Goal: Information Seeking & Learning: Learn about a topic

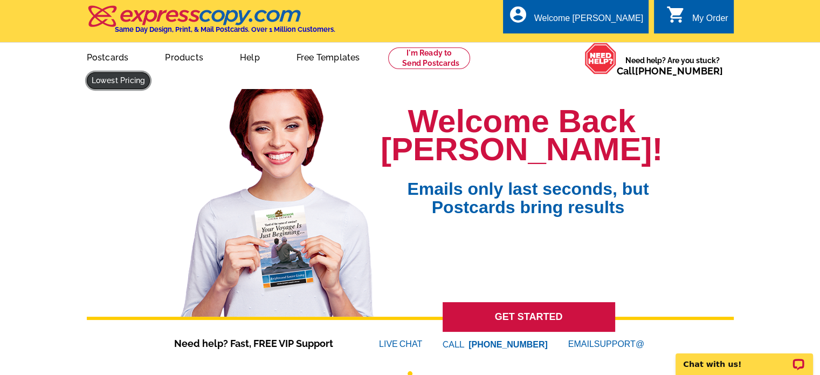
click at [150, 72] on link at bounding box center [119, 80] width 64 height 17
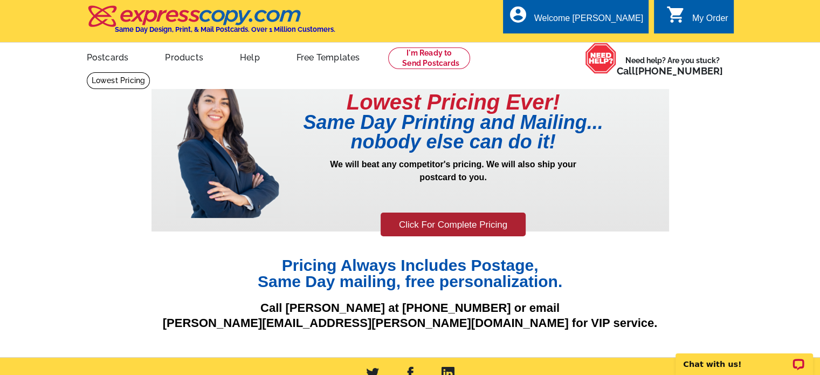
click at [497, 239] on div "Pricing Always Includes Postage, Same Day mailing, free personalization. Call […" at bounding box center [411, 284] width 518 height 106
drag, startPoint x: 501, startPoint y: 228, endPoint x: 629, endPoint y: 202, distance: 131.1
click at [501, 228] on link "Click For Complete Pricing" at bounding box center [453, 225] width 145 height 24
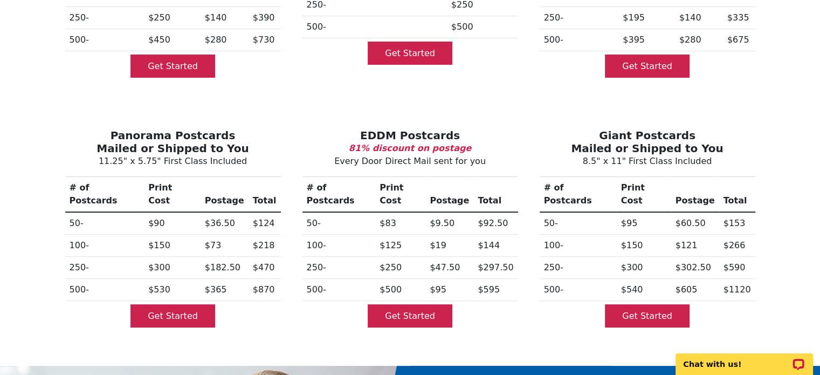
scroll to position [54, 0]
